Goal: Register for event/course

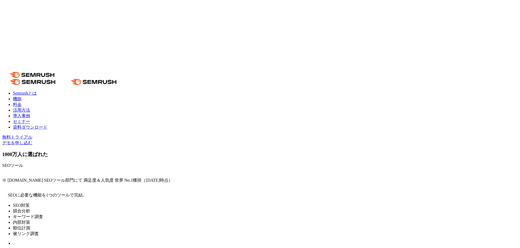
drag, startPoint x: 189, startPoint y: 22, endPoint x: 208, endPoint y: 11, distance: 21.7
click at [30, 119] on link "セミナー" at bounding box center [21, 121] width 17 height 5
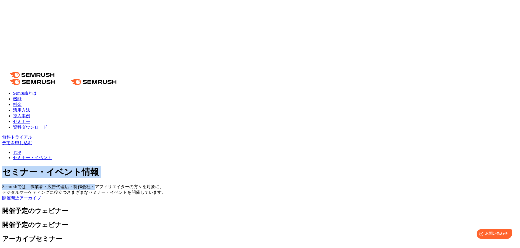
drag, startPoint x: 121, startPoint y: 56, endPoint x: 264, endPoint y: 77, distance: 144.5
click at [264, 166] on div "セミナー・イベント情報 Semrushでは、事業者・広告代理店・制作会社・アフィリエイターの方々を対象に、 デジタルマーケティングに役立つさまざまなセミナー・…" at bounding box center [260, 183] width 516 height 35
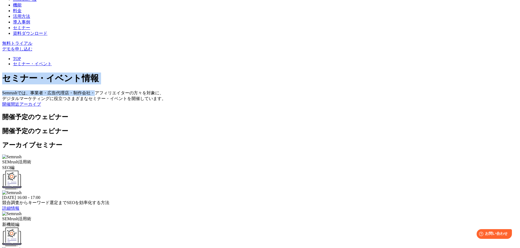
scroll to position [82, 0]
